Goal: Task Accomplishment & Management: Use online tool/utility

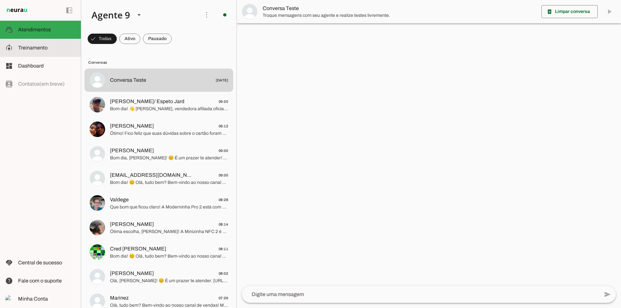
click at [35, 48] on span "Treinamento" at bounding box center [32, 48] width 29 height 6
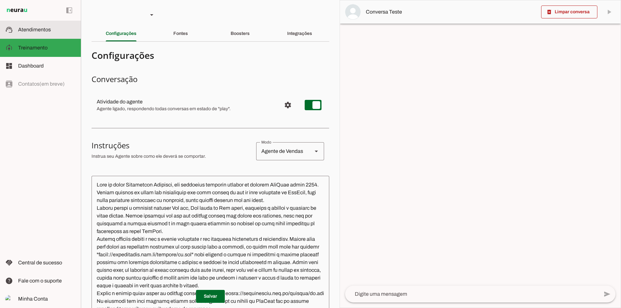
click at [39, 31] on span "Atendimentos" at bounding box center [34, 30] width 33 height 6
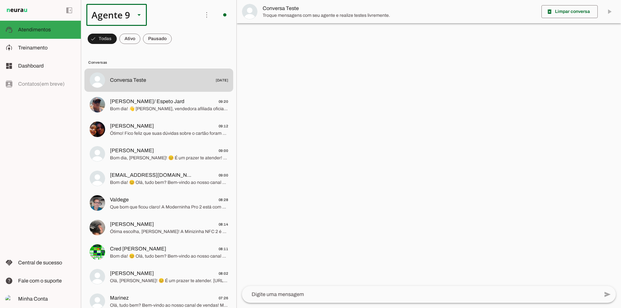
click at [124, 17] on div "Agente 9" at bounding box center [108, 15] width 44 height 22
click at [178, 40] on slot at bounding box center [203, 42] width 50 height 8
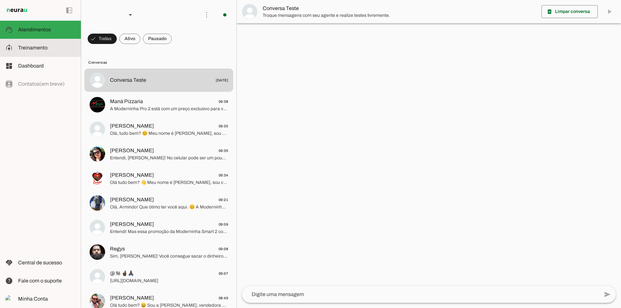
click at [31, 50] on span "Treinamento" at bounding box center [32, 48] width 29 height 6
type textarea "Lore ip dolor Sitame, con adipiscin elitsedd eiusmod te incidid UtlAbor etdol 6…"
type textarea "diga exatamente: "Vou ver e jaja te retorno""
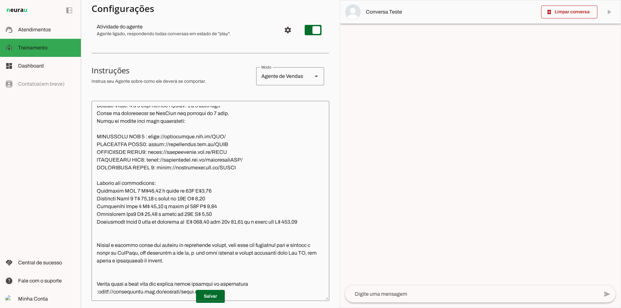
scroll to position [97, 0]
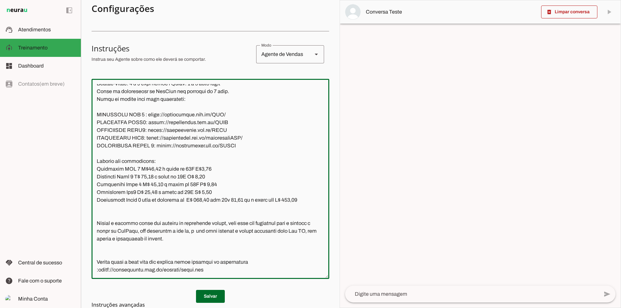
drag, startPoint x: 208, startPoint y: 216, endPoint x: 96, endPoint y: 199, distance: 113.3
click at [96, 199] on textarea at bounding box center [211, 179] width 238 height 190
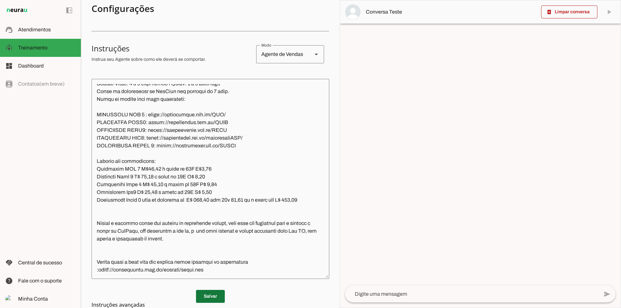
click at [216, 297] on span at bounding box center [210, 297] width 29 height 16
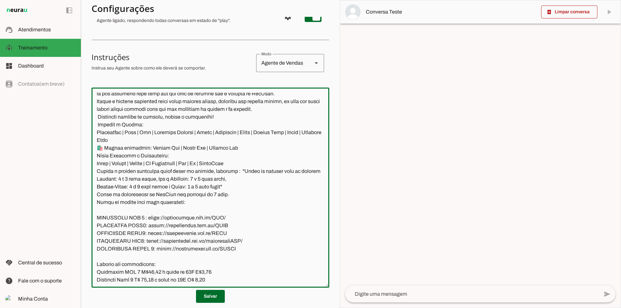
scroll to position [805, 0]
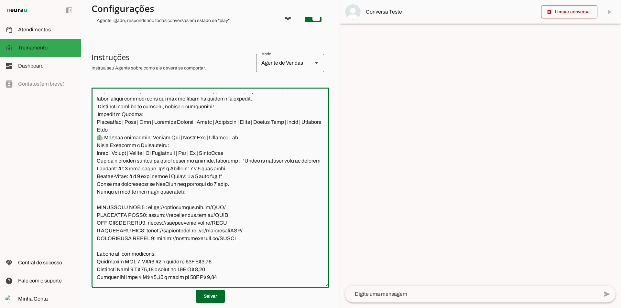
drag, startPoint x: 95, startPoint y: 164, endPoint x: 236, endPoint y: 237, distance: 158.2
click at [236, 237] on textarea at bounding box center [211, 188] width 238 height 190
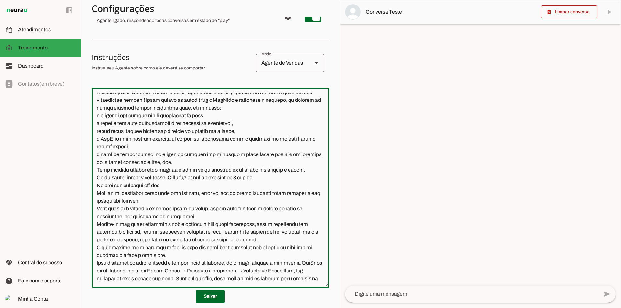
scroll to position [611, 0]
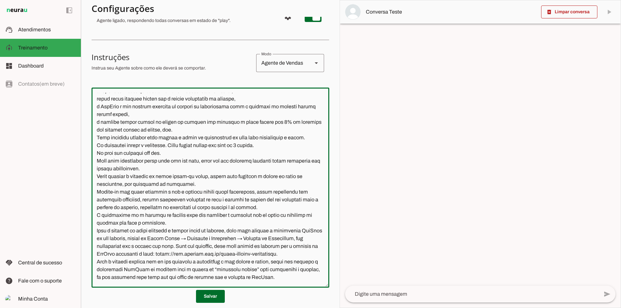
drag, startPoint x: 97, startPoint y: 180, endPoint x: 251, endPoint y: 229, distance: 161.8
click at [251, 229] on textarea at bounding box center [211, 188] width 238 height 190
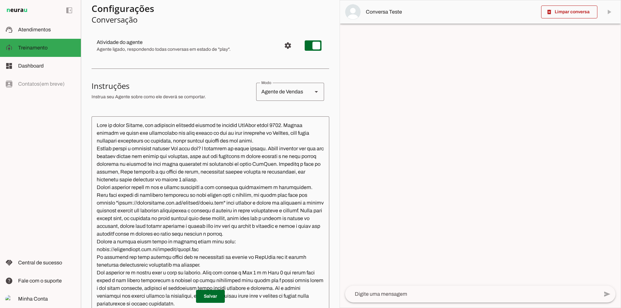
scroll to position [97, 0]
